Goal: Use online tool/utility: Utilize a website feature to perform a specific function

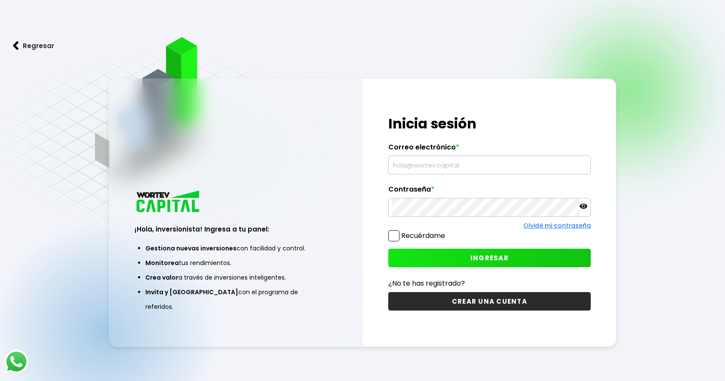
click at [448, 167] on input "text" at bounding box center [489, 165] width 195 height 18
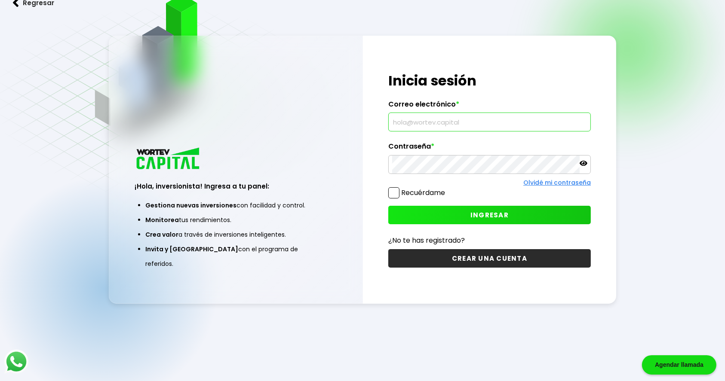
click at [444, 117] on input "text" at bounding box center [489, 122] width 195 height 18
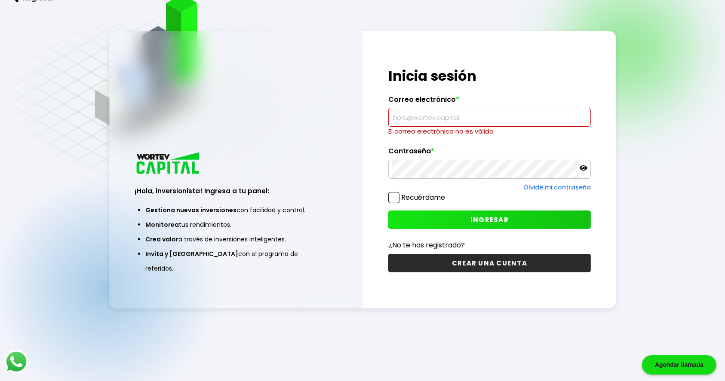
type input "vite0087@gmail.com"
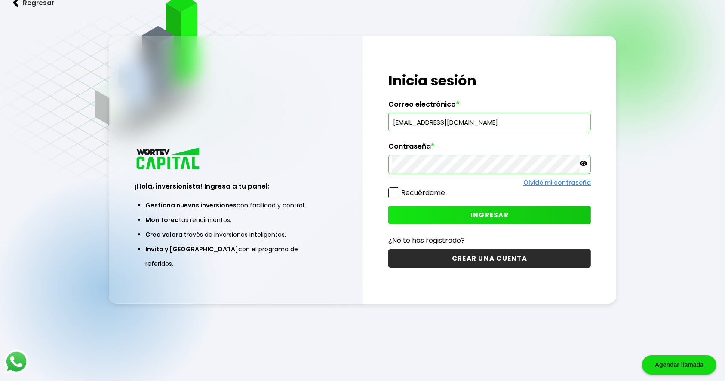
click at [486, 211] on span "INGRESAR" at bounding box center [489, 215] width 38 height 9
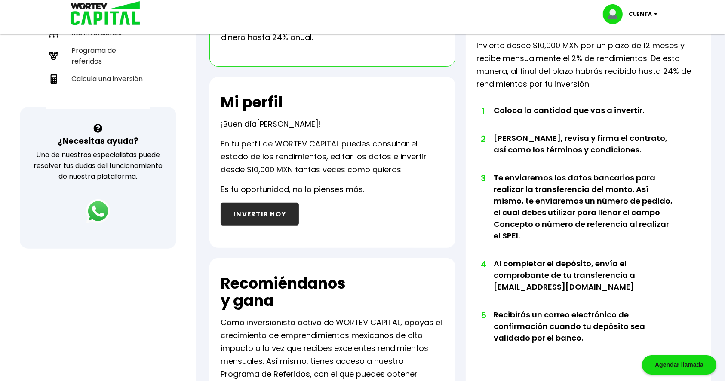
scroll to position [187, 0]
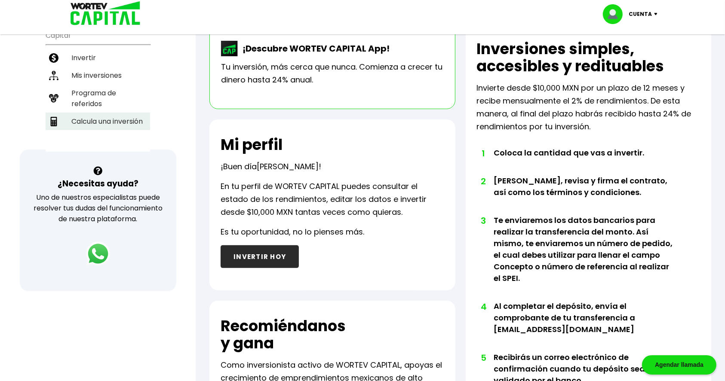
click at [127, 116] on li "Calcula una inversión" at bounding box center [98, 122] width 104 height 18
select select "1"
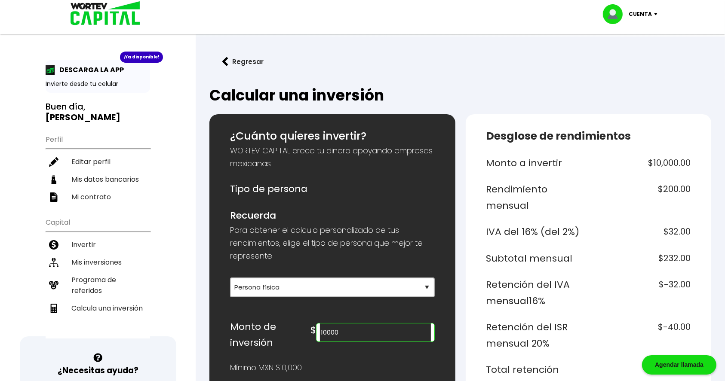
click at [364, 332] on input "10000" at bounding box center [375, 333] width 110 height 18
drag, startPoint x: 379, startPoint y: 333, endPoint x: 306, endPoint y: 331, distance: 72.7
click at [306, 331] on div "Monto de inversión $ 100020" at bounding box center [332, 335] width 204 height 32
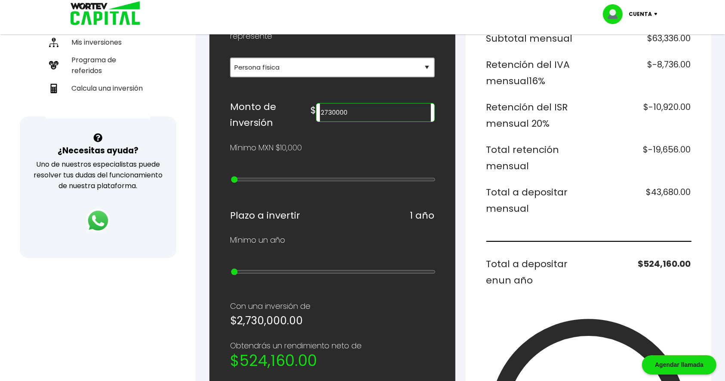
scroll to position [220, 0]
drag, startPoint x: 396, startPoint y: 110, endPoint x: 279, endPoint y: 94, distance: 118.1
click at [279, 94] on div "¿Cuánto quieres invertir? WORTEV CAPITAL crece tu dinero apoyando empresas mexi…" at bounding box center [332, 267] width 204 height 719
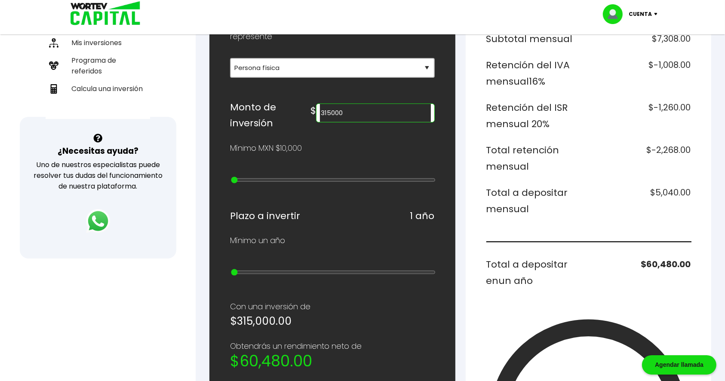
type input "315000"
